Goal: Task Accomplishment & Management: Use online tool/utility

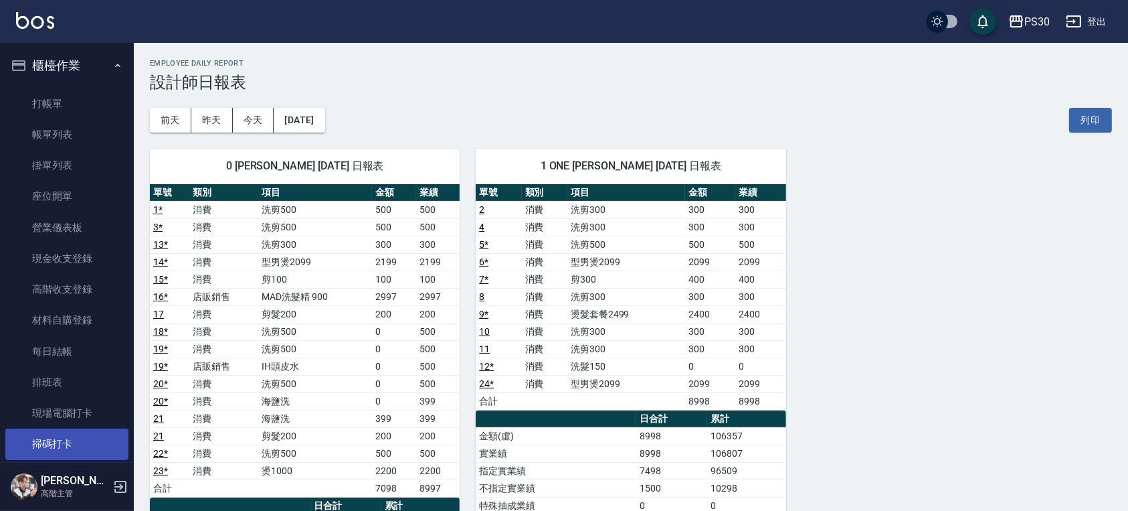
click at [43, 428] on link "掃碼打卡" at bounding box center [66, 443] width 123 height 31
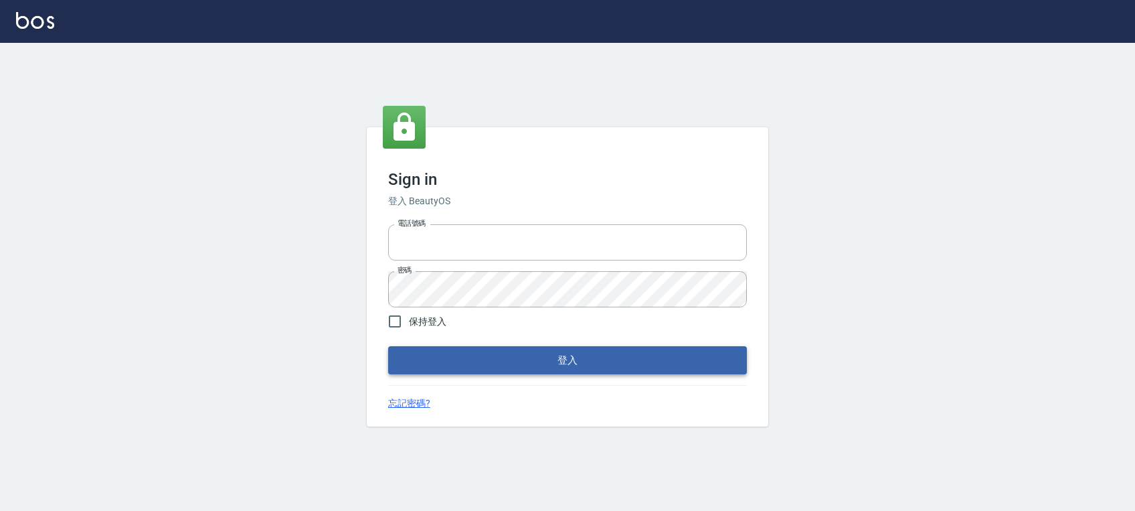
type input "0972392966"
click at [587, 370] on button "登入" at bounding box center [567, 360] width 359 height 28
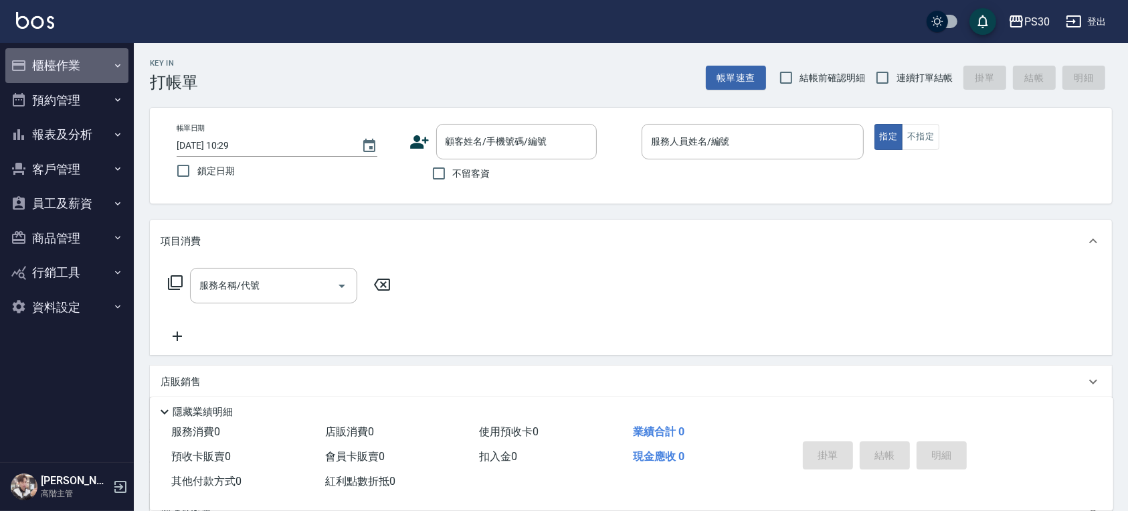
click at [35, 64] on button "櫃檯作業" at bounding box center [66, 65] width 123 height 35
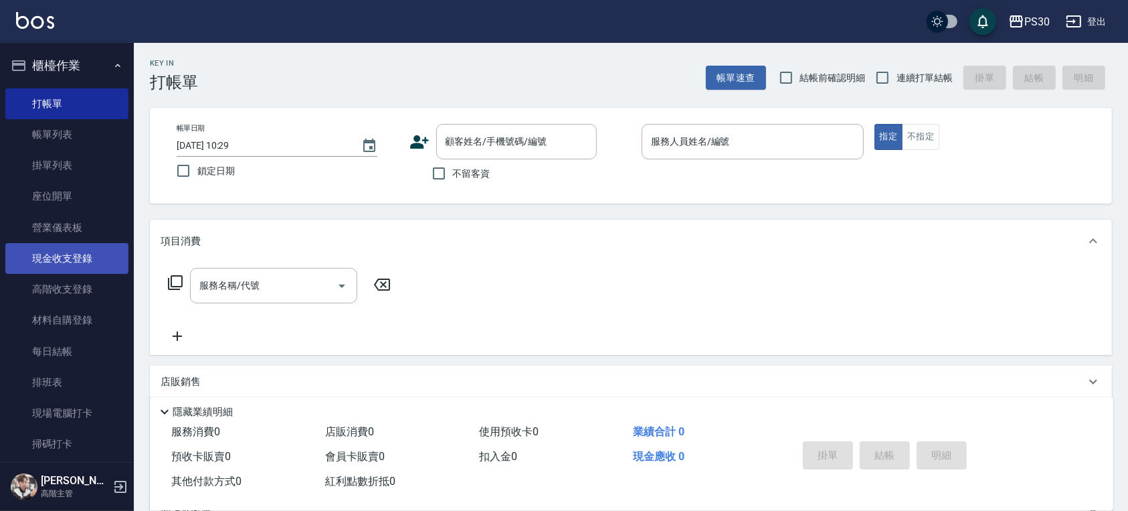
scroll to position [89, 0]
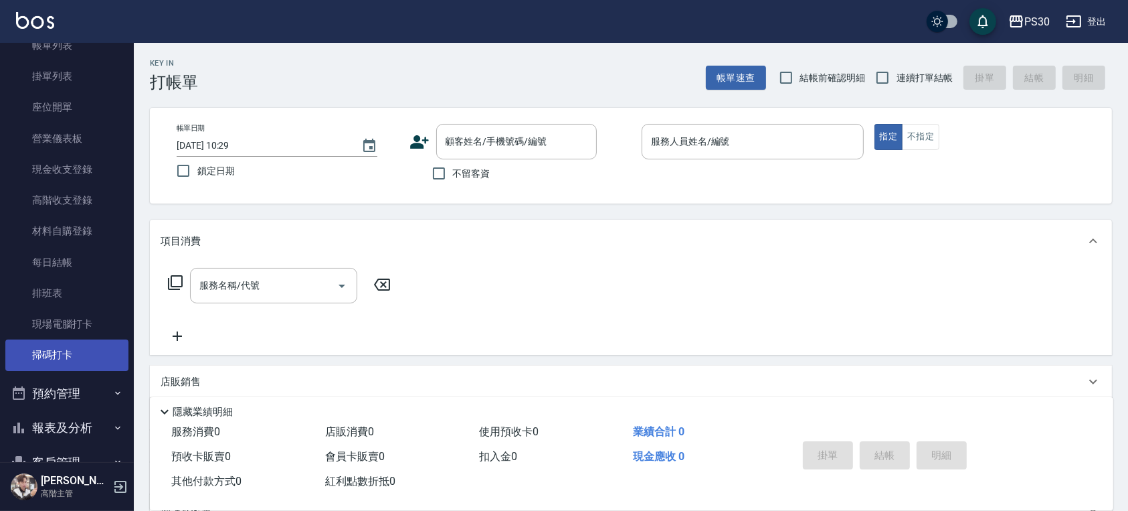
click at [85, 350] on link "掃碼打卡" at bounding box center [66, 354] width 123 height 31
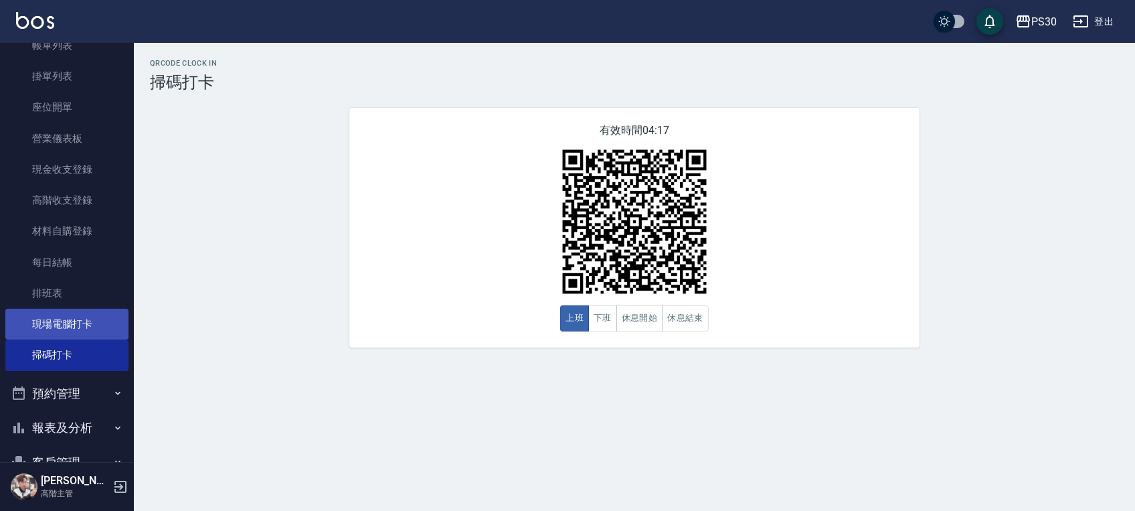
click at [62, 322] on link "現場電腦打卡" at bounding box center [66, 324] width 123 height 31
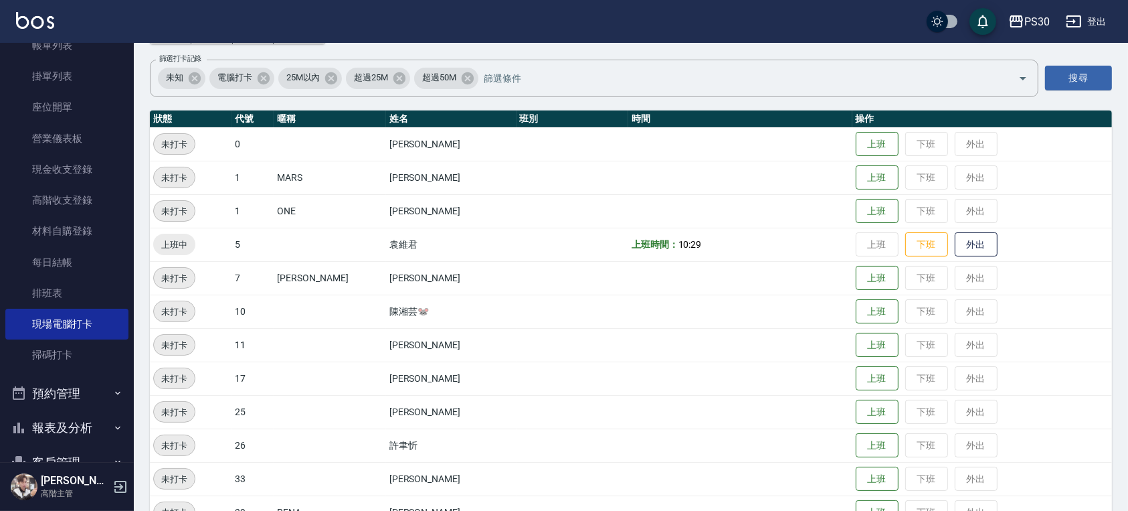
scroll to position [157, 0]
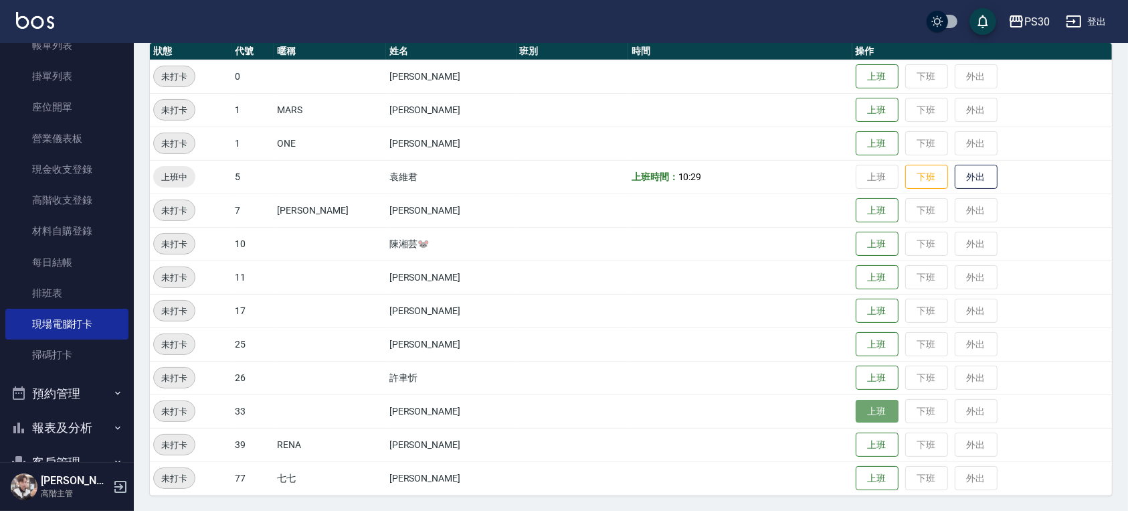
click at [858, 412] on button "上班" at bounding box center [877, 411] width 43 height 23
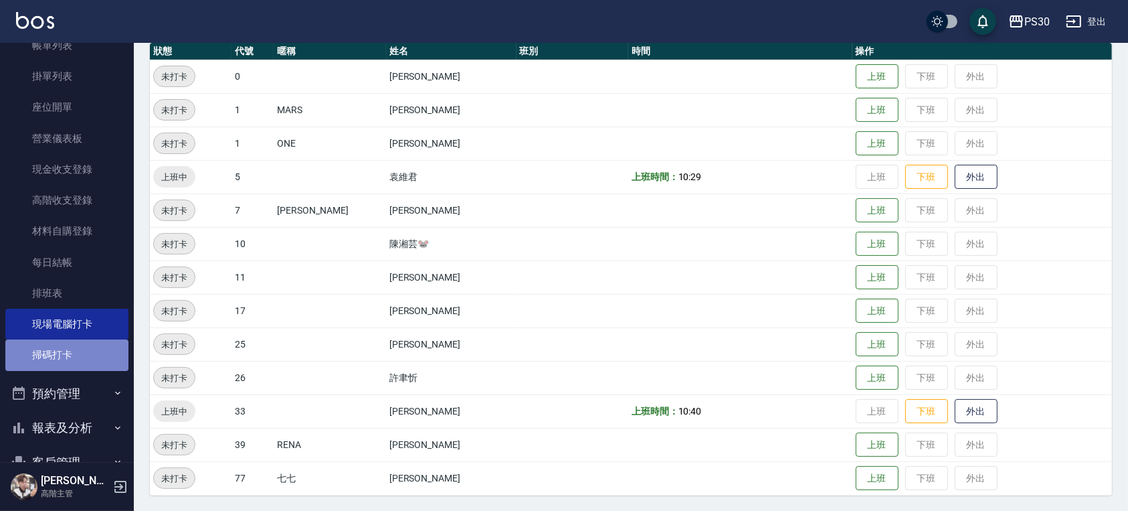
click at [86, 341] on link "掃碼打卡" at bounding box center [66, 354] width 123 height 31
